Goal: Transaction & Acquisition: Purchase product/service

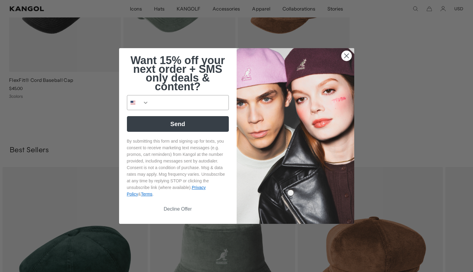
scroll to position [0, 124]
drag, startPoint x: 344, startPoint y: 56, endPoint x: 342, endPoint y: 59, distance: 3.8
click at [344, 56] on circle "Close dialog" at bounding box center [346, 56] width 10 height 10
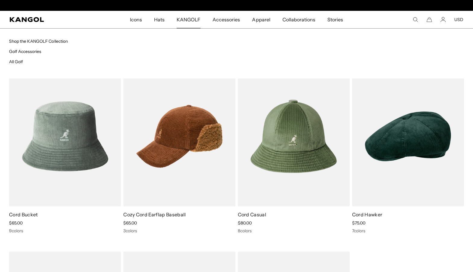
scroll to position [0, 0]
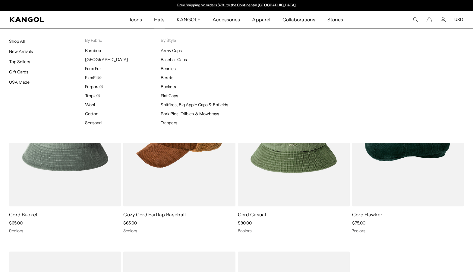
click at [159, 20] on span "Hats" at bounding box center [159, 19] width 11 height 17
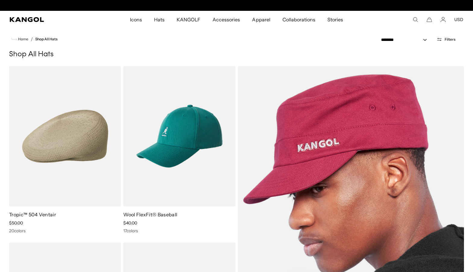
scroll to position [0, 124]
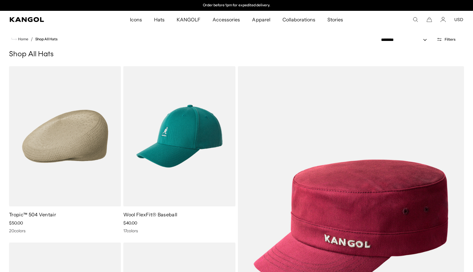
click at [162, 20] on span "Hats" at bounding box center [159, 19] width 11 height 17
